Goal: Book appointment/travel/reservation

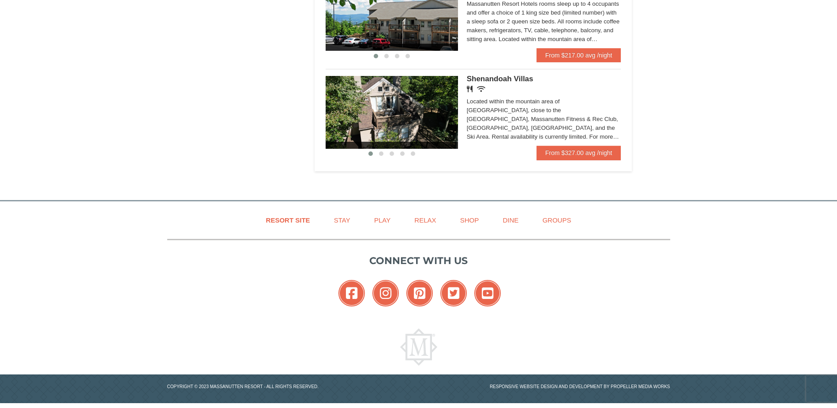
scroll to position [441, 0]
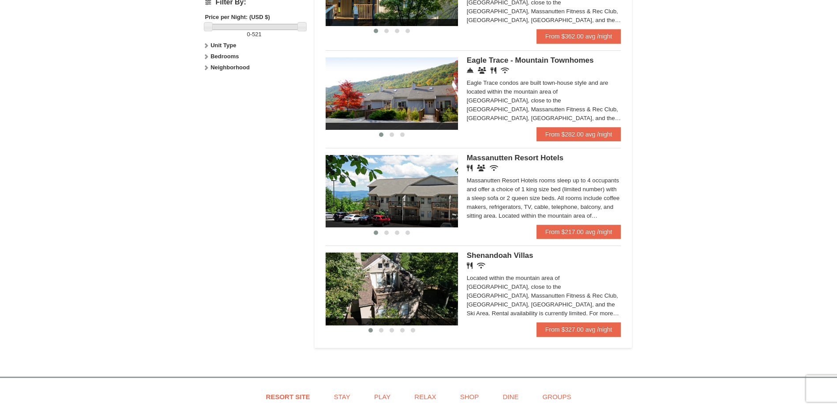
click at [399, 291] on img at bounding box center [392, 288] width 132 height 72
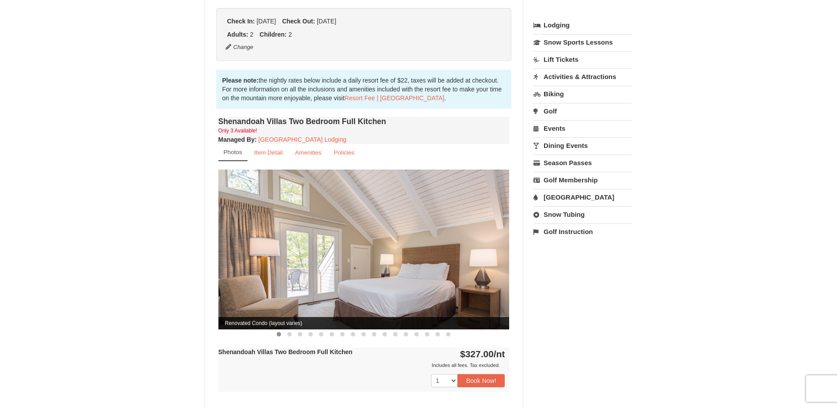
scroll to position [221, 0]
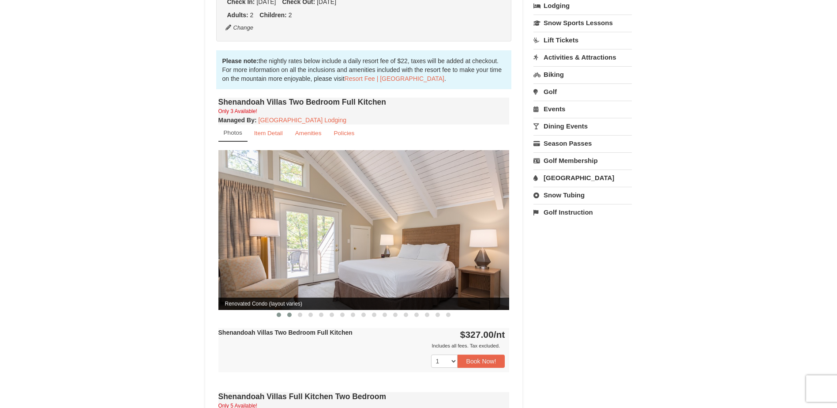
click at [286, 310] on button at bounding box center [289, 314] width 11 height 9
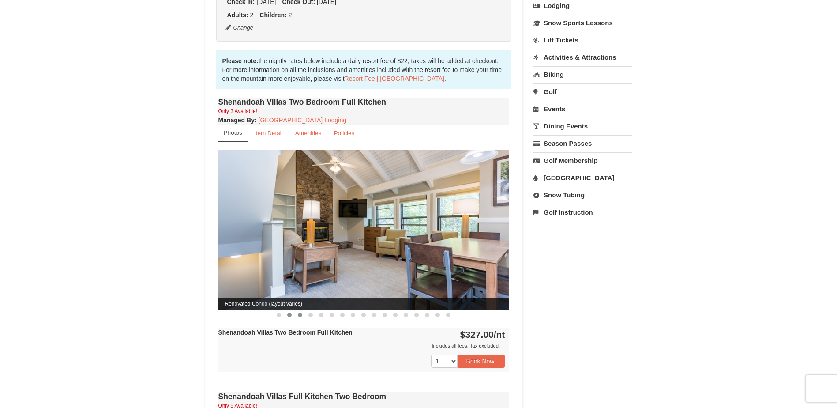
click at [298, 313] on span at bounding box center [300, 315] width 4 height 4
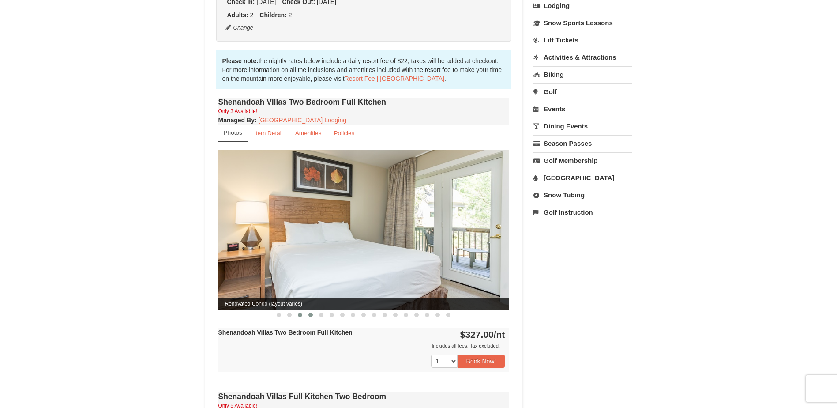
click at [309, 313] on span at bounding box center [311, 315] width 4 height 4
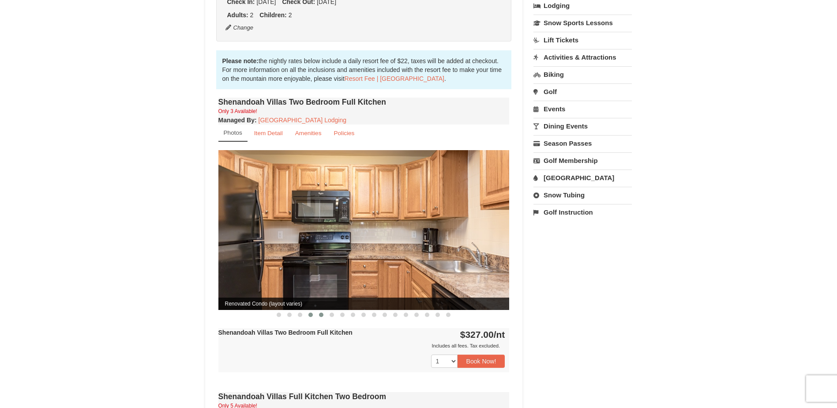
click at [322, 313] on span at bounding box center [321, 315] width 4 height 4
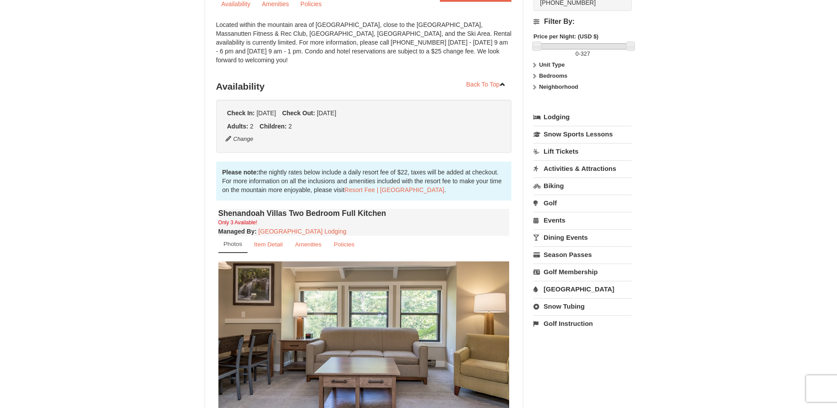
scroll to position [88, 0]
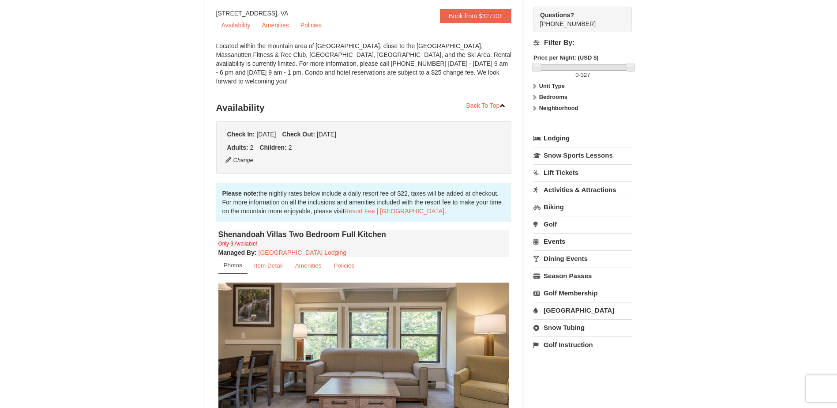
click at [555, 313] on link "[GEOGRAPHIC_DATA]" at bounding box center [583, 310] width 98 height 16
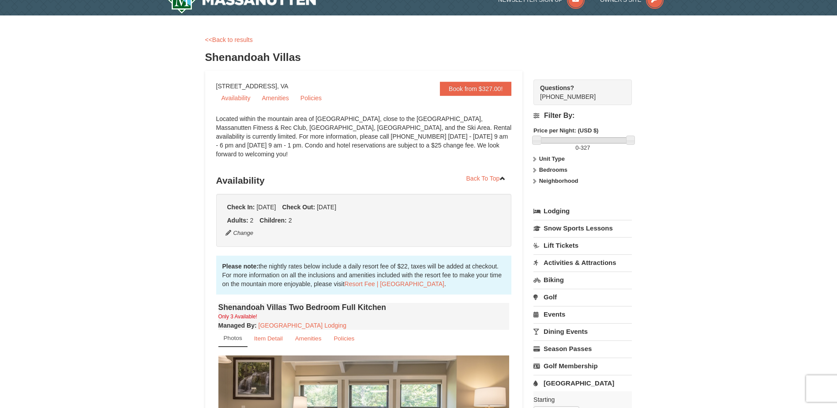
scroll to position [0, 0]
